Goal: Task Accomplishment & Management: Use online tool/utility

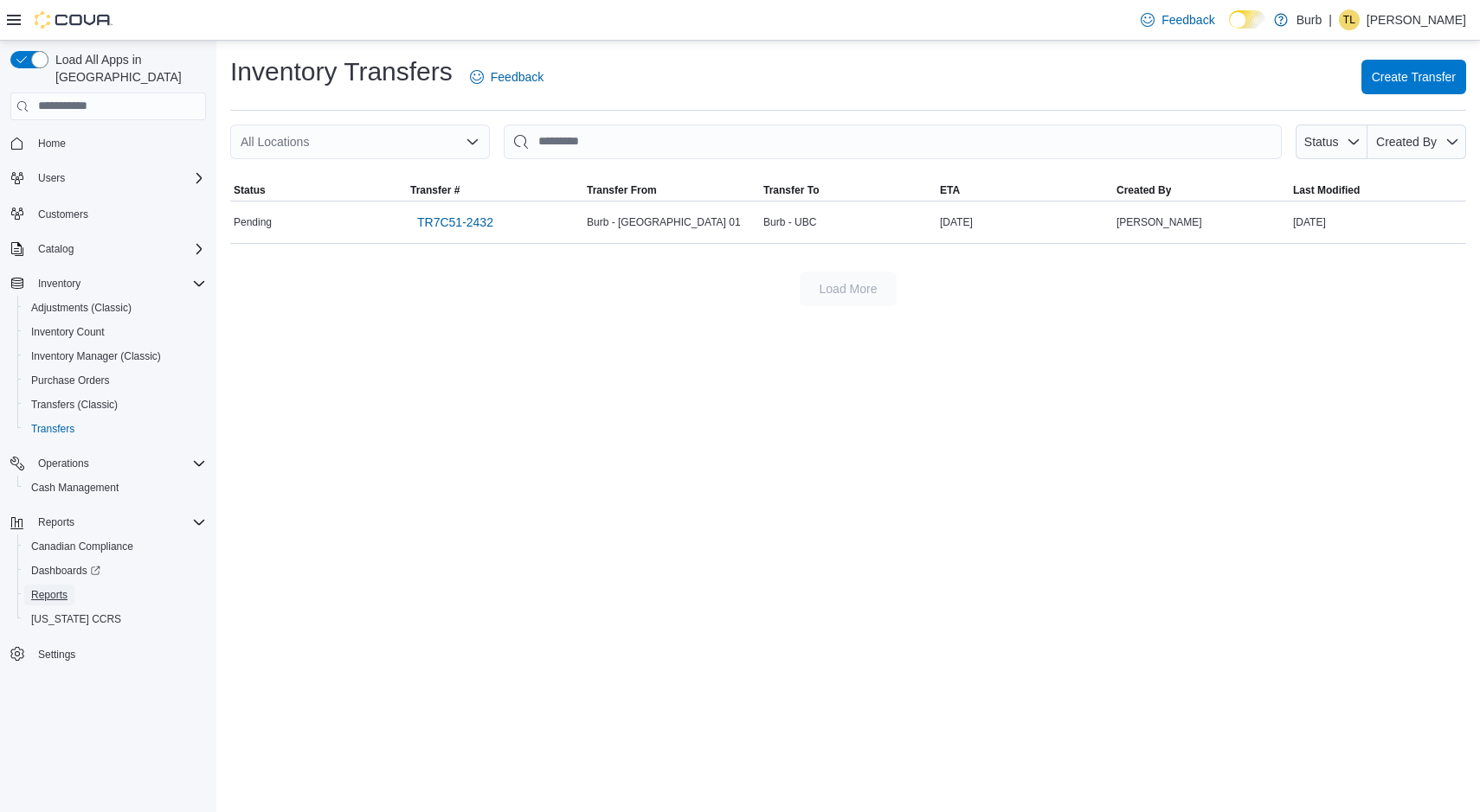
click at [59, 588] on span "Reports" at bounding box center [49, 595] width 36 height 14
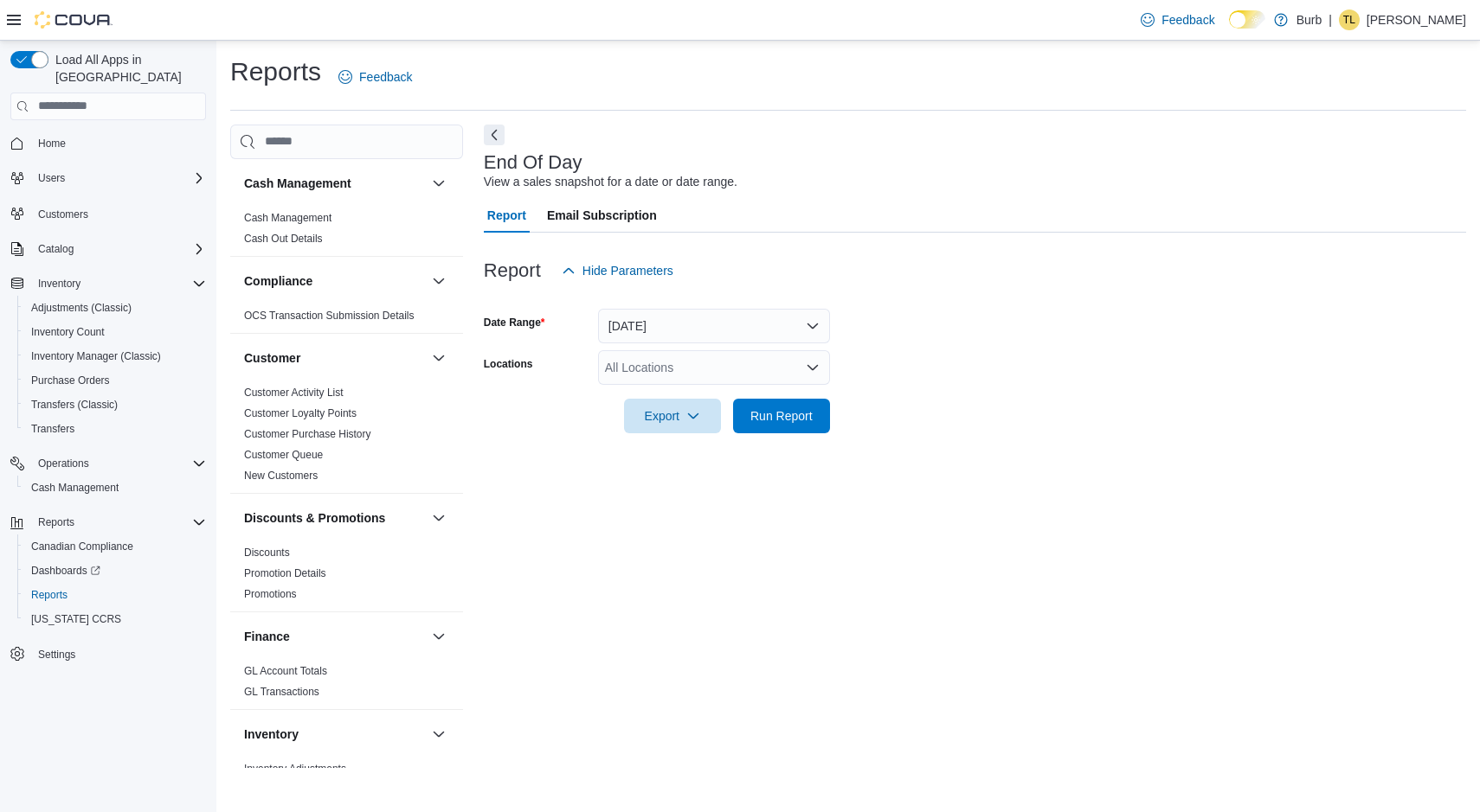
click at [684, 367] on div "All Locations" at bounding box center [714, 367] width 232 height 34
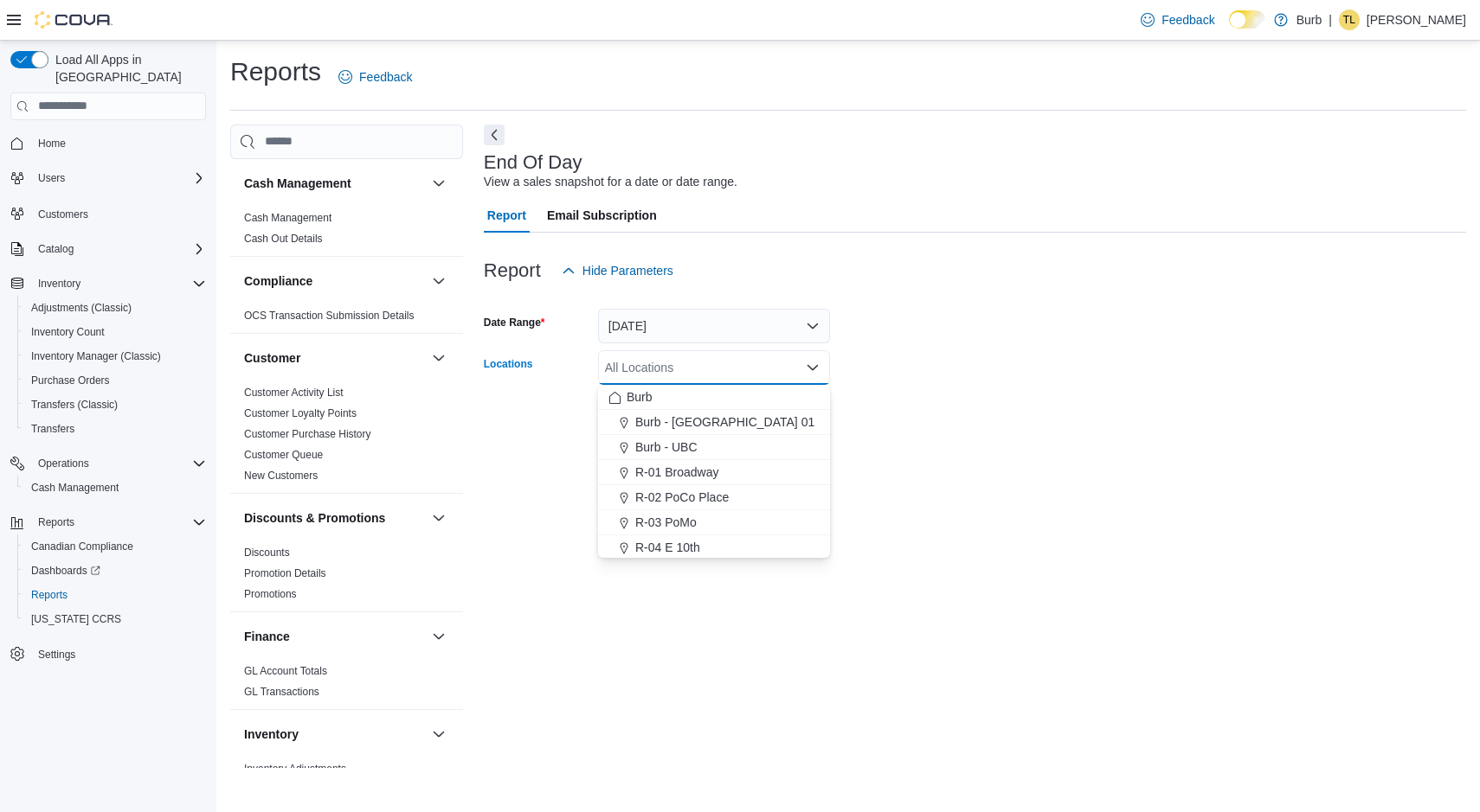
scroll to position [102, 0]
click at [705, 447] on div "R-04 E 10th" at bounding box center [713, 446] width 211 height 18
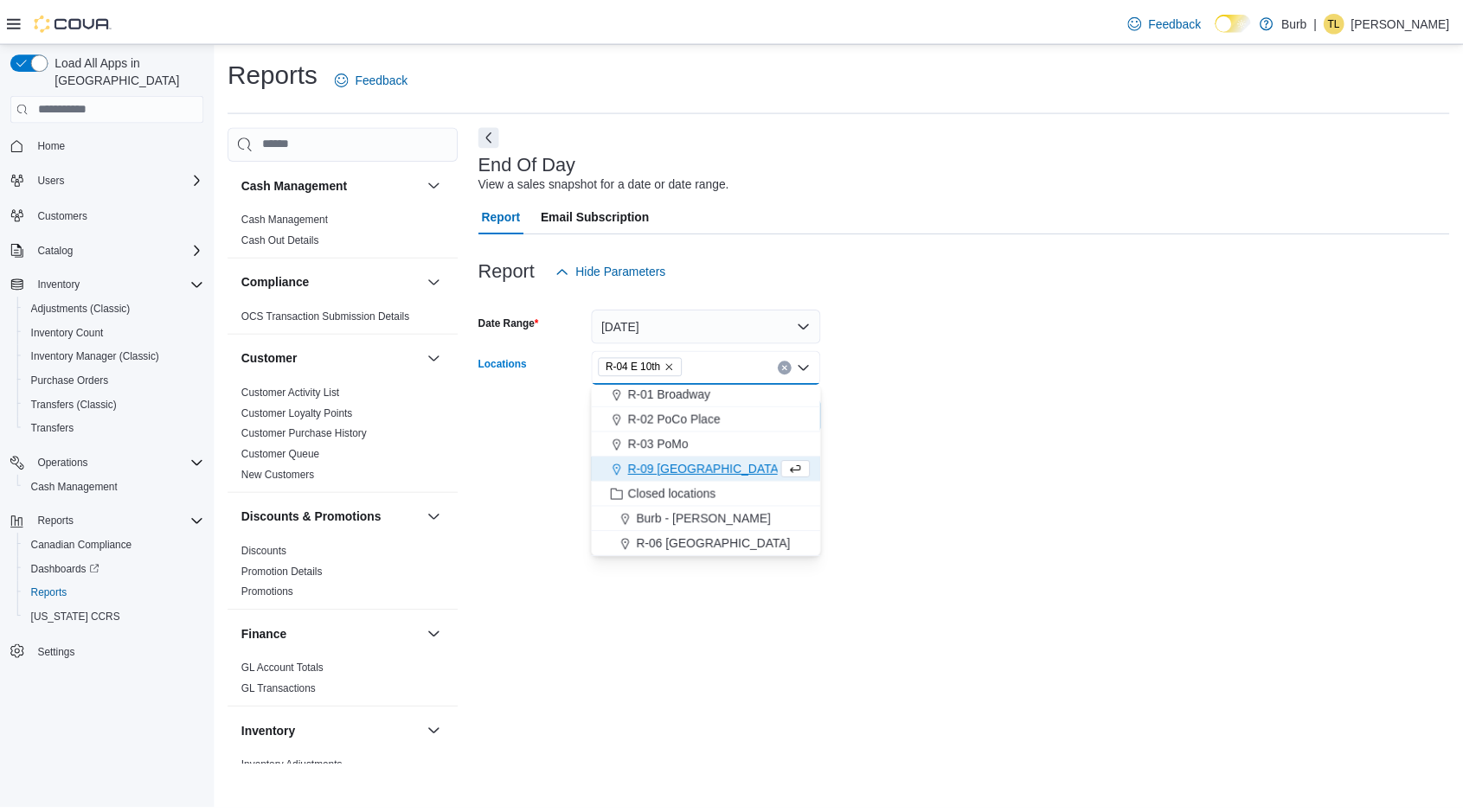
scroll to position [78, 0]
click at [892, 427] on form "Date Range [DATE] Locations R-04 E 10th Combo box. Selected. R-04 E 10th. Press…" at bounding box center [975, 360] width 982 height 145
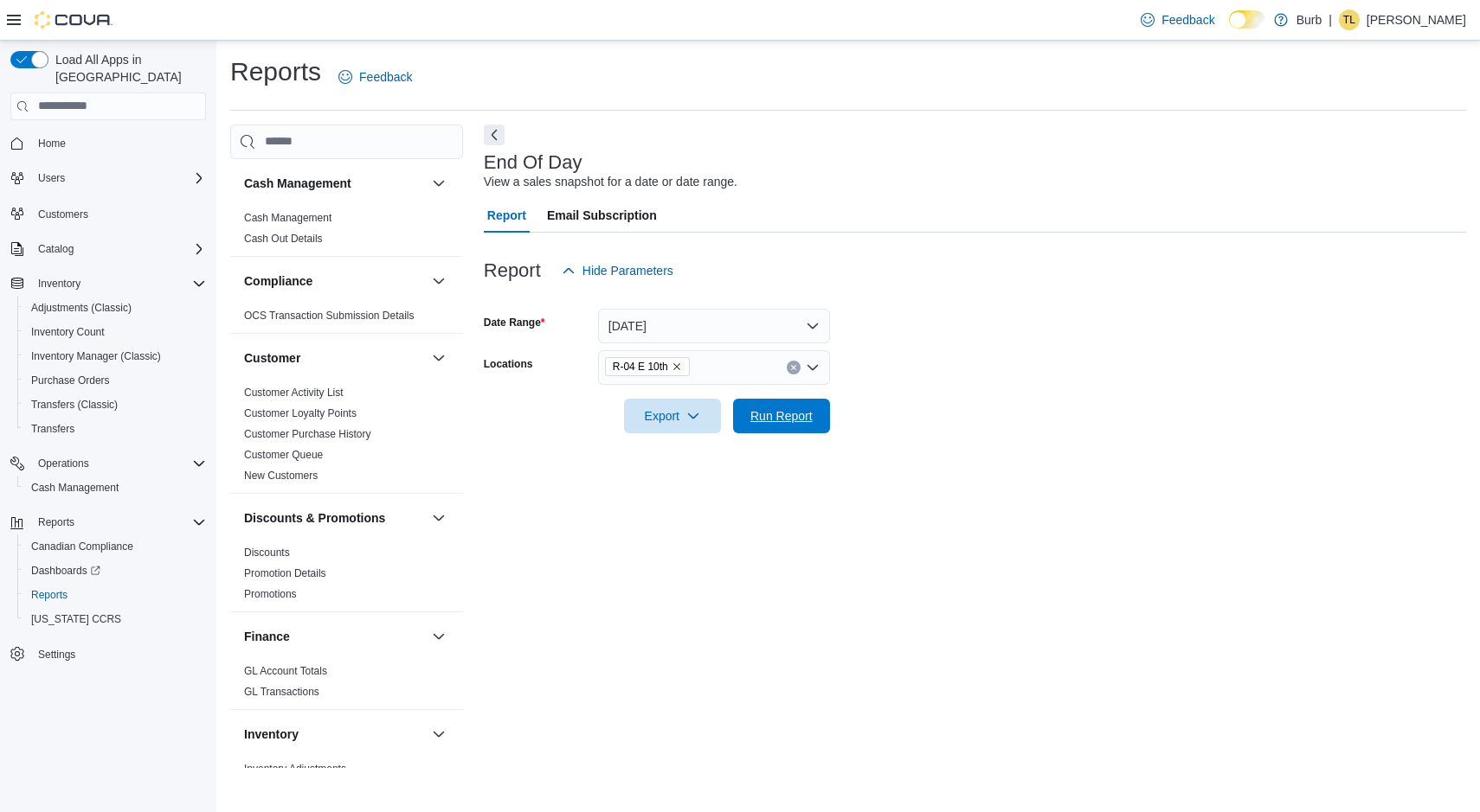
click at [813, 404] on span "Run Report" at bounding box center [782, 415] width 77 height 34
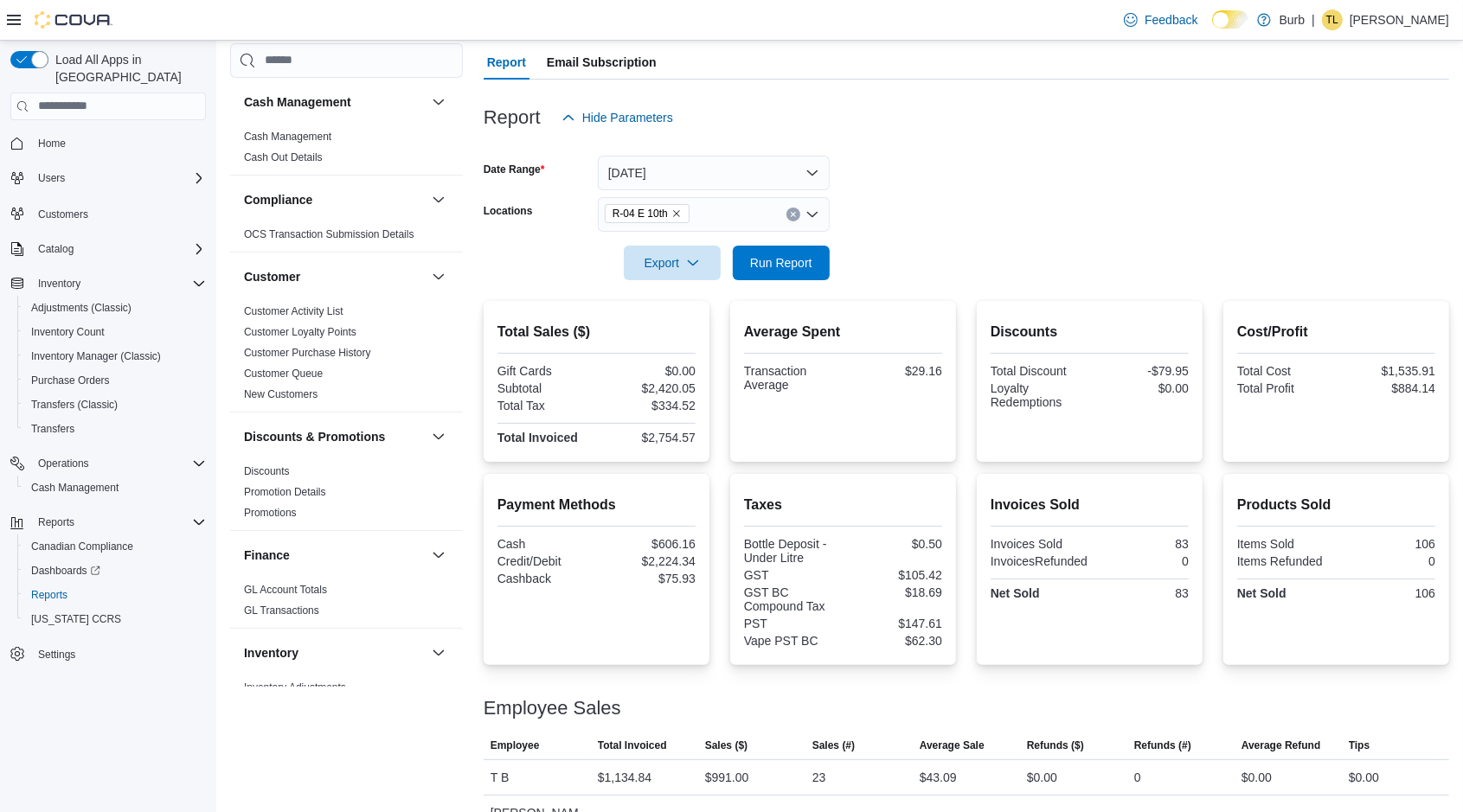
scroll to position [220, 0]
